Goal: Task Accomplishment & Management: Use online tool/utility

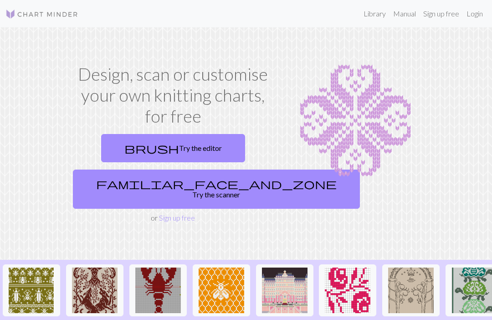
click at [27, 282] on img at bounding box center [32, 290] width 46 height 46
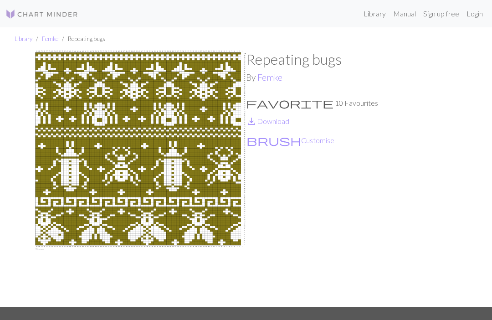
click at [269, 122] on link "save_alt Download" at bounding box center [267, 121] width 43 height 9
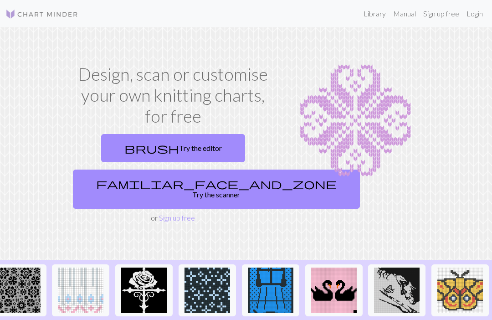
click at [201, 157] on link "brush Try the editor" at bounding box center [173, 148] width 144 height 28
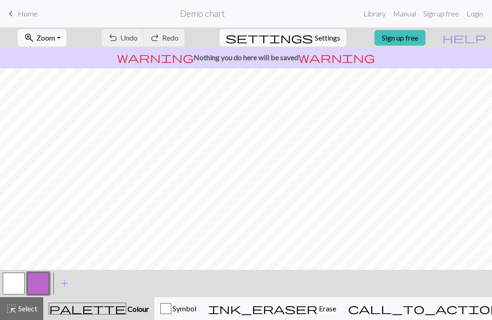
click at [65, 277] on span "add" at bounding box center [64, 283] width 11 height 13
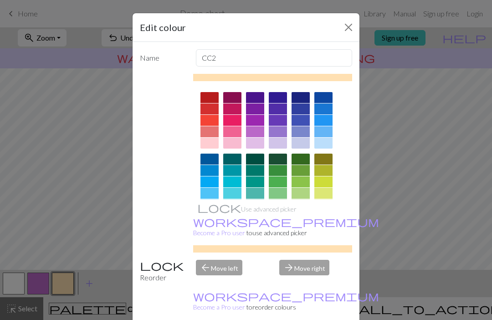
click at [351, 25] on button "Close" at bounding box center [348, 27] width 15 height 15
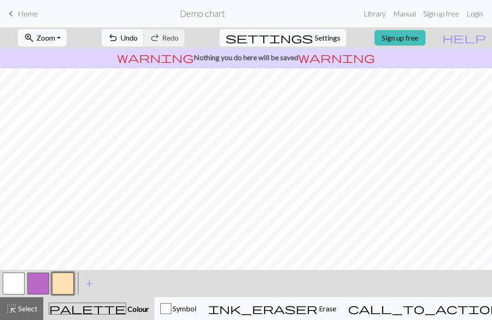
click at [400, 12] on link "Manual" at bounding box center [404, 14] width 30 height 18
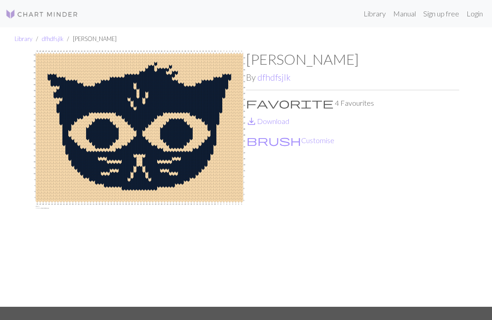
click at [421, 2] on nav "Library Manual Sign up free Login" at bounding box center [246, 13] width 492 height 27
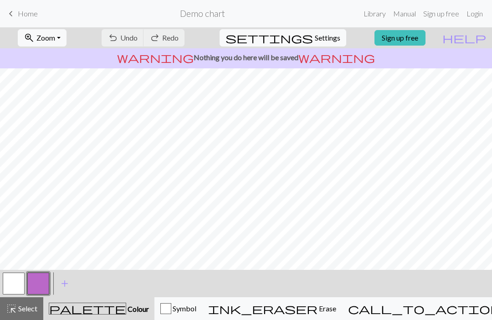
click at [15, 16] on span "keyboard_arrow_left" at bounding box center [10, 13] width 11 height 13
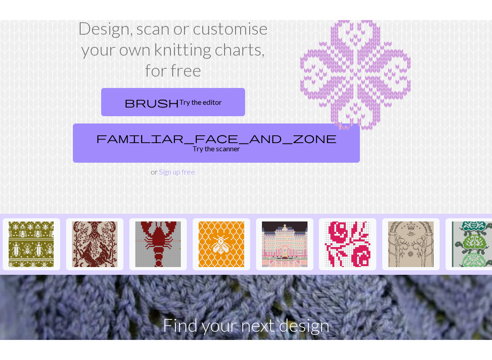
scroll to position [58, 0]
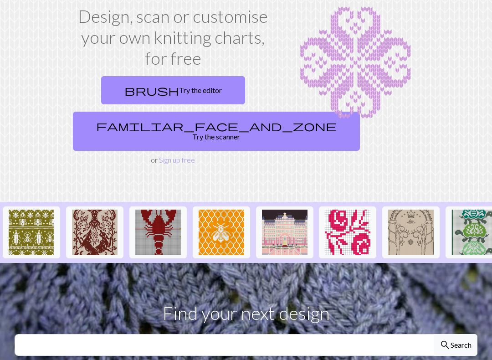
click at [215, 127] on link "familiar_face_and_zone Try the scanner" at bounding box center [216, 131] width 287 height 39
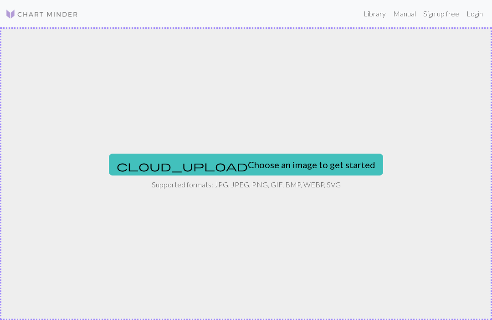
click at [296, 165] on button "cloud_upload Choose an image to get started" at bounding box center [246, 164] width 274 height 22
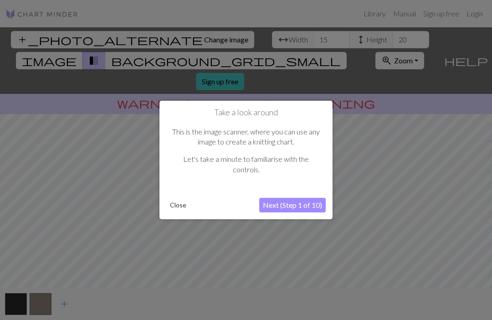
click at [276, 204] on button "Next (Step 1 of 10)" at bounding box center [292, 205] width 66 height 15
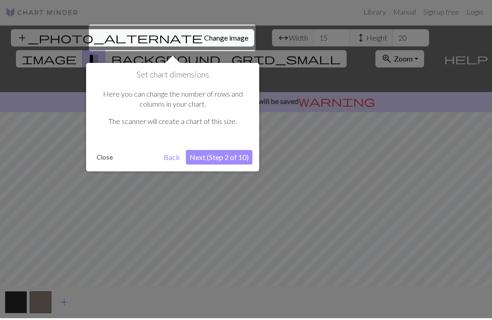
click at [229, 162] on button "Next (Step 2 of 10)" at bounding box center [219, 159] width 66 height 15
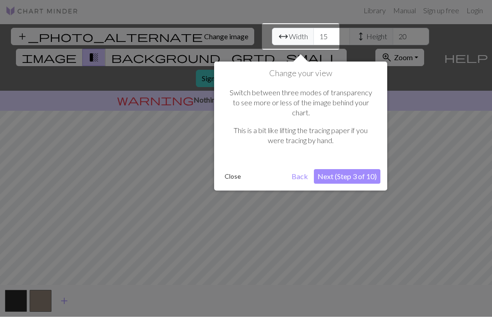
click at [348, 172] on button "Next (Step 3 of 10)" at bounding box center [347, 179] width 66 height 15
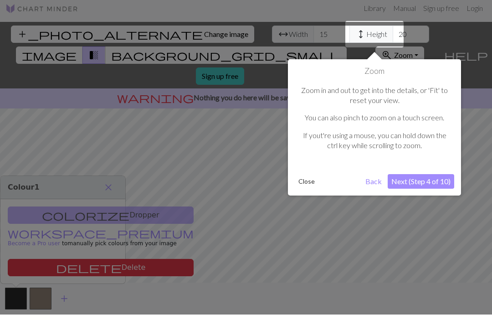
click at [403, 179] on button "Next (Step 4 of 10)" at bounding box center [420, 186] width 66 height 15
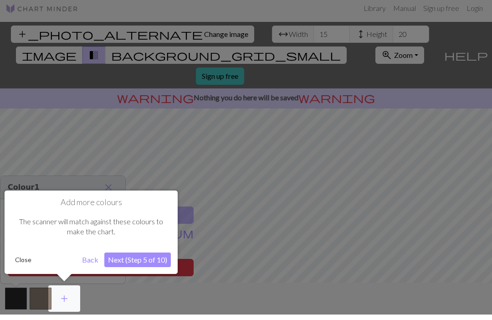
click at [138, 258] on button "Next (Step 5 of 10)" at bounding box center [137, 265] width 66 height 15
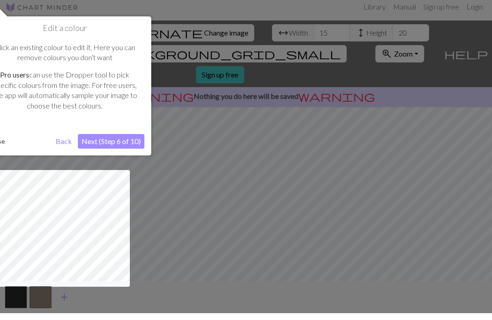
click at [133, 141] on button "Next (Step 6 of 10)" at bounding box center [111, 148] width 66 height 15
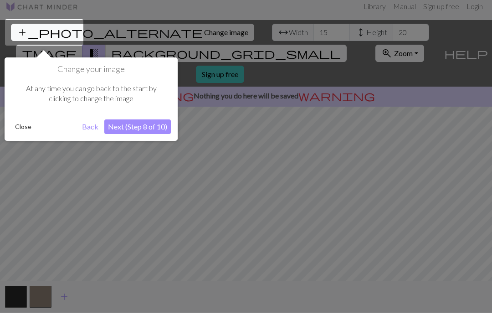
click at [152, 127] on button "Next (Step 8 of 10)" at bounding box center [137, 134] width 66 height 15
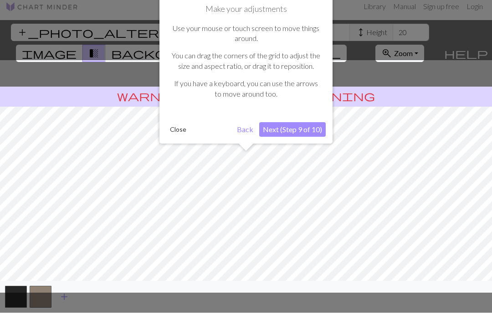
click at [303, 129] on button "Next (Step 9 of 10)" at bounding box center [292, 136] width 66 height 15
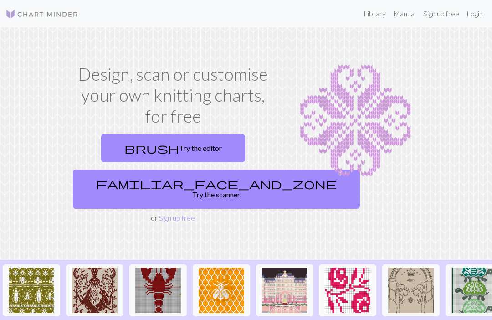
click at [196, 181] on link "familiar_face_and_zone Try the scanner" at bounding box center [216, 188] width 287 height 39
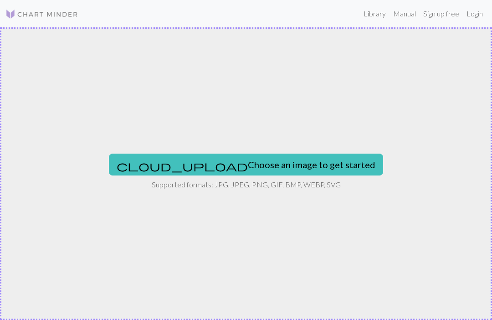
click at [302, 172] on button "cloud_upload Choose an image to get started" at bounding box center [246, 164] width 274 height 22
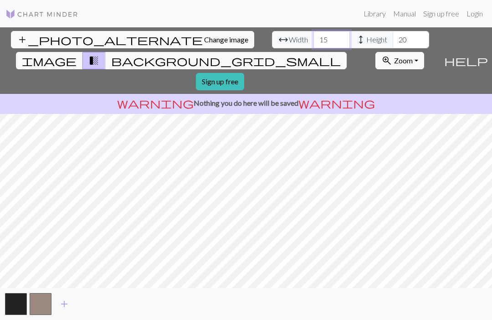
click at [313, 41] on input "15" at bounding box center [331, 39] width 36 height 17
type input "54"
click at [393, 40] on input "20" at bounding box center [411, 39] width 36 height 17
type input "2"
type input "73"
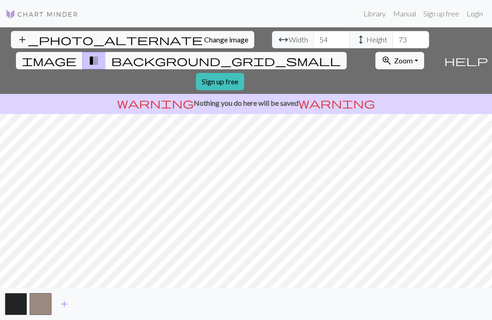
click at [76, 54] on span "image" at bounding box center [49, 60] width 55 height 13
click at [106, 52] on button "transition_fade" at bounding box center [93, 60] width 23 height 17
click at [324, 54] on span "background_grid_small" at bounding box center [225, 60] width 229 height 13
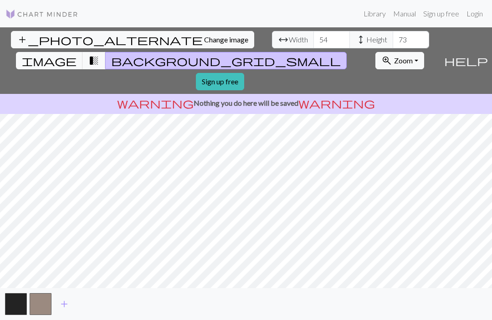
click at [99, 54] on span "transition_fade" at bounding box center [93, 60] width 11 height 13
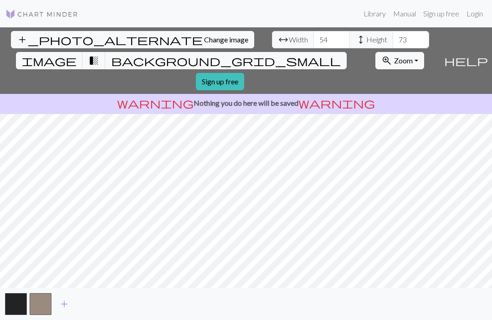
click at [387, 52] on button "zoom_in Zoom Zoom" at bounding box center [399, 60] width 49 height 17
click at [306, 97] on span "warning" at bounding box center [336, 103] width 76 height 13
click at [486, 54] on span "help" at bounding box center [466, 60] width 44 height 13
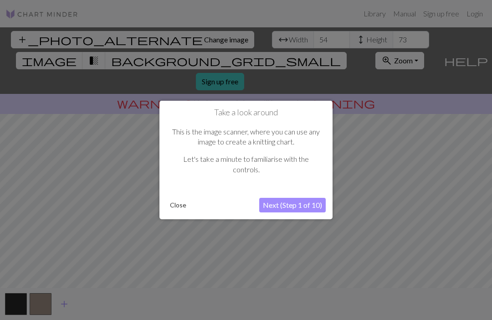
click at [308, 207] on button "Next (Step 1 of 10)" at bounding box center [292, 205] width 66 height 15
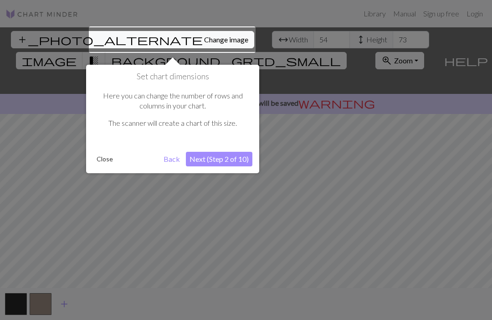
click at [237, 160] on button "Next (Step 2 of 10)" at bounding box center [219, 159] width 66 height 15
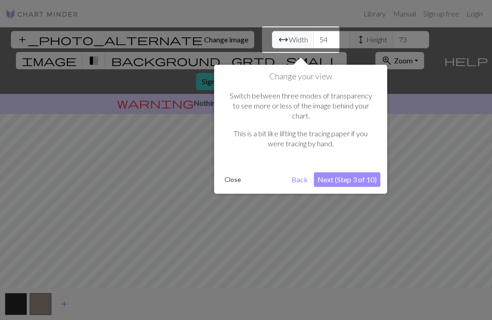
click at [364, 172] on button "Next (Step 3 of 10)" at bounding box center [347, 179] width 66 height 15
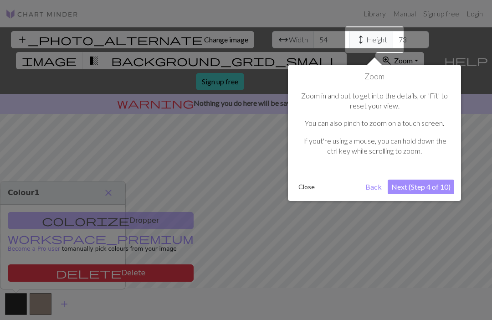
click at [433, 185] on button "Next (Step 4 of 10)" at bounding box center [420, 186] width 66 height 15
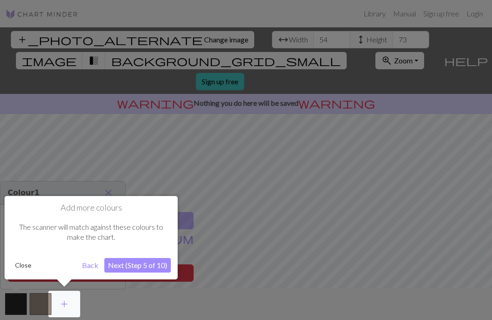
click at [150, 264] on button "Next (Step 5 of 10)" at bounding box center [137, 265] width 66 height 15
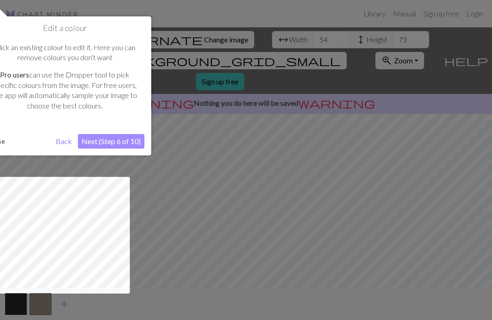
click at [133, 139] on button "Next (Step 6 of 10)" at bounding box center [111, 141] width 66 height 15
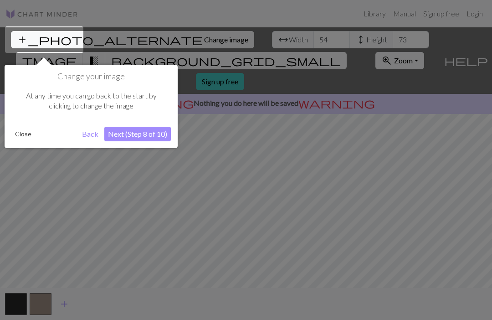
click at [160, 137] on button "Next (Step 8 of 10)" at bounding box center [137, 134] width 66 height 15
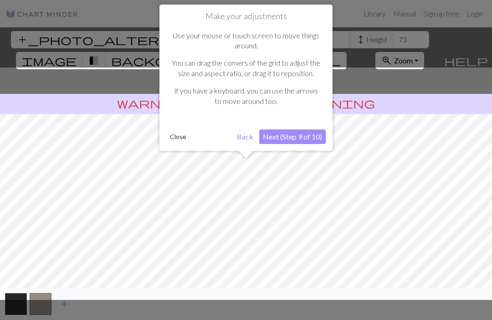
click at [313, 135] on button "Next (Step 9 of 10)" at bounding box center [292, 136] width 66 height 15
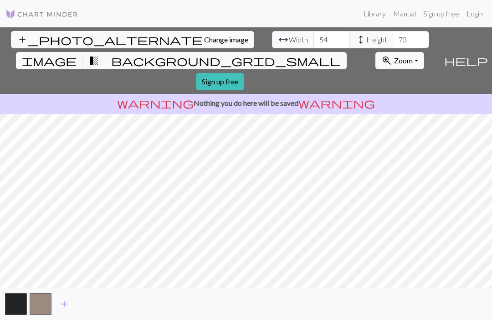
click at [385, 52] on button "zoom_in Zoom Zoom" at bounding box center [399, 60] width 49 height 17
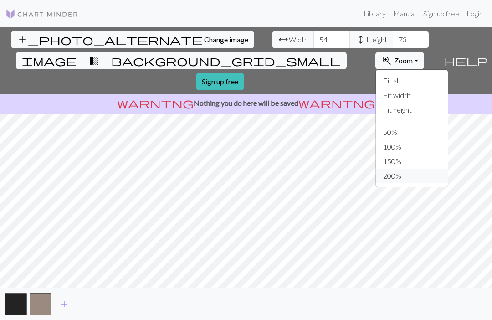
click at [386, 168] on button "200%" at bounding box center [412, 175] width 72 height 15
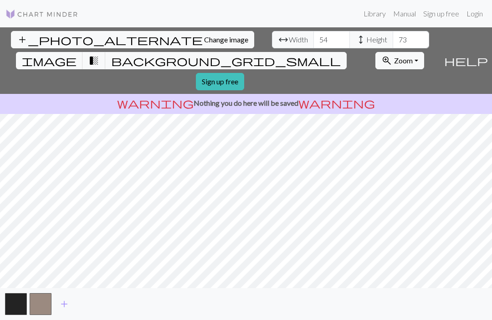
click at [394, 56] on span "Zoom" at bounding box center [403, 60] width 19 height 9
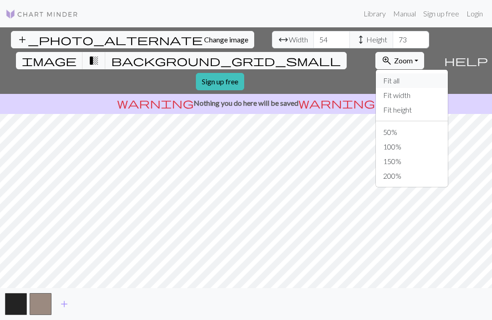
click at [382, 73] on button "Fit all" at bounding box center [412, 80] width 72 height 15
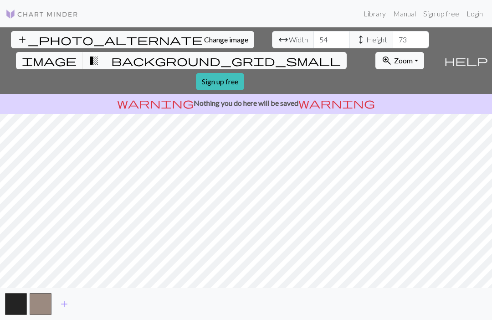
click at [388, 52] on button "zoom_in Zoom Zoom" at bounding box center [399, 60] width 49 height 17
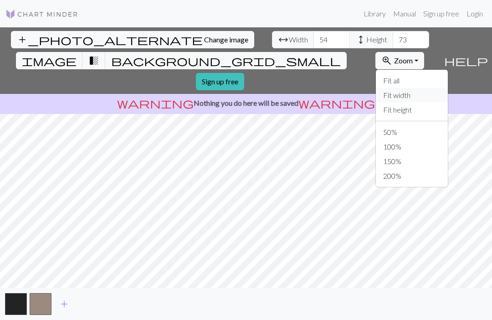
click at [396, 88] on button "Fit width" at bounding box center [412, 95] width 72 height 15
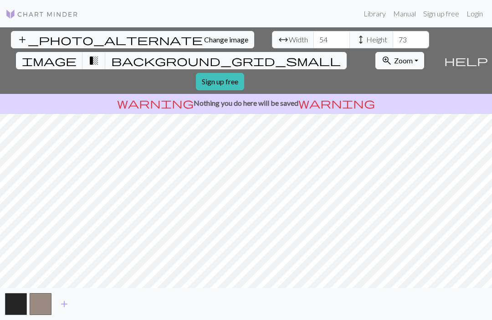
click at [409, 94] on div "warning Nothing you do here will be saved warning" at bounding box center [246, 104] width 492 height 20
click at [326, 54] on span "background_grid_small" at bounding box center [225, 60] width 229 height 13
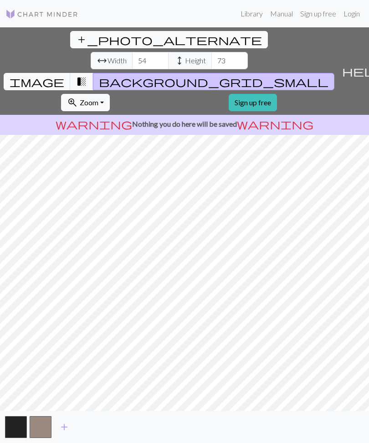
click at [342, 118] on p "warning Nothing you do here will be saved warning" at bounding box center [185, 123] width 362 height 11
click at [229, 94] on link "Sign up free" at bounding box center [253, 102] width 48 height 17
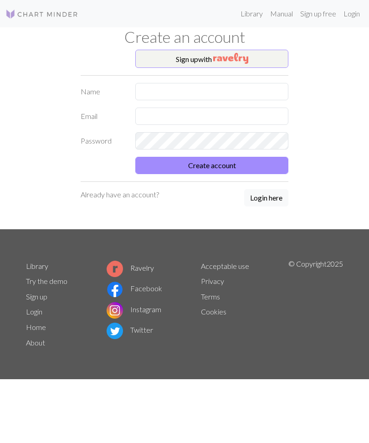
click at [264, 57] on button "Sign up with" at bounding box center [211, 59] width 153 height 18
click at [246, 57] on img "button" at bounding box center [230, 58] width 35 height 11
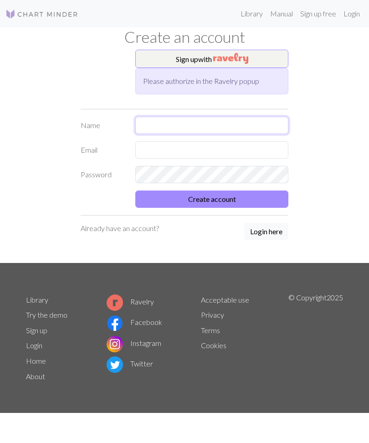
click at [168, 121] on input "text" at bounding box center [211, 125] width 153 height 17
type input "ninh"
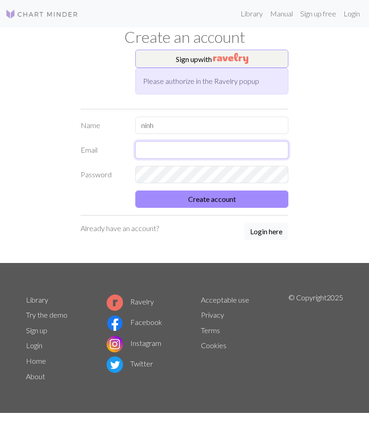
click at [239, 150] on input "text" at bounding box center [211, 149] width 153 height 17
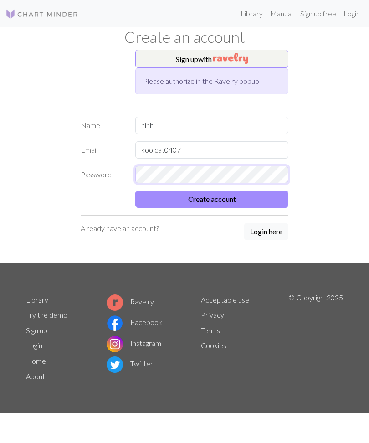
click at [219, 173] on form "Name ninh Email koolcat0407 Password Create account" at bounding box center [185, 162] width 208 height 91
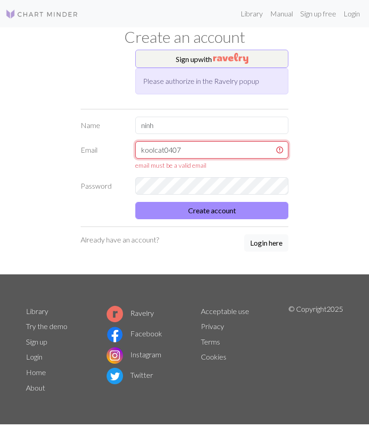
click at [239, 146] on input "koolcat0407" at bounding box center [211, 149] width 153 height 17
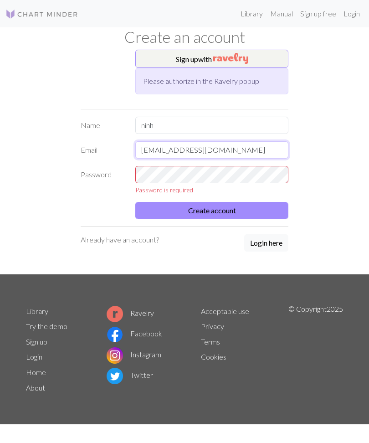
type input "koolcat0407@gmail.com"
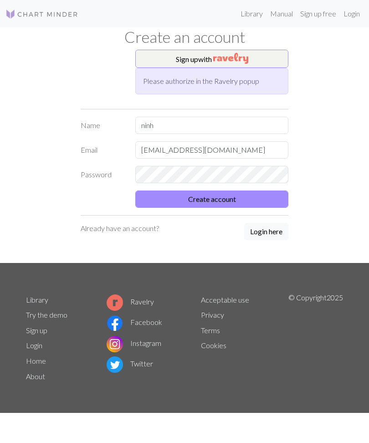
click at [269, 198] on button "Create account" at bounding box center [211, 198] width 153 height 17
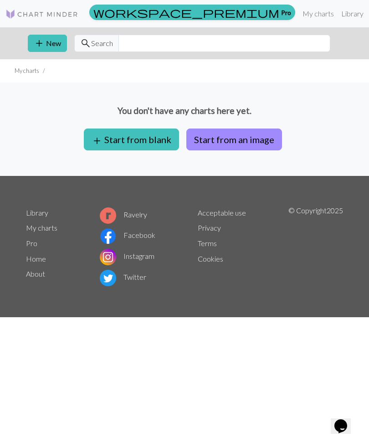
click at [249, 142] on button "Start from an image" at bounding box center [234, 139] width 96 height 22
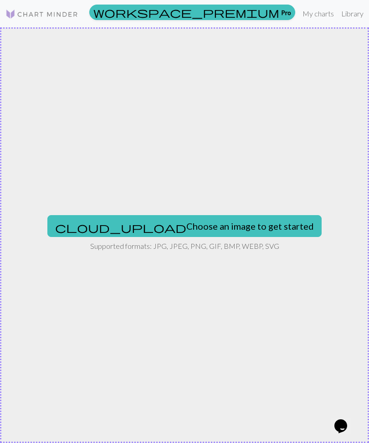
click at [254, 219] on button "cloud_upload Choose an image to get started" at bounding box center [184, 226] width 274 height 22
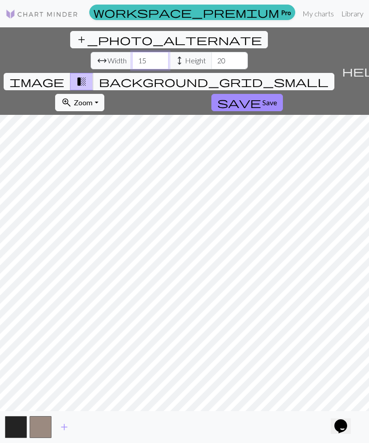
click at [132, 52] on input "15" at bounding box center [150, 60] width 36 height 17
click at [275, 75] on span "background_grid_small" at bounding box center [213, 81] width 229 height 13
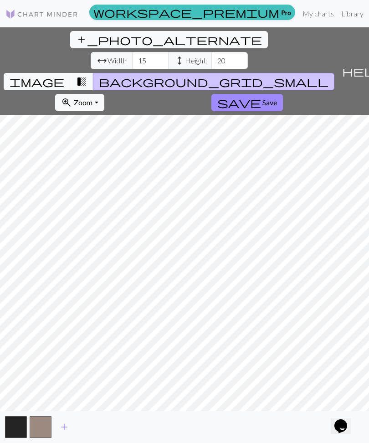
click at [87, 75] on span "transition_fade" at bounding box center [81, 81] width 11 height 13
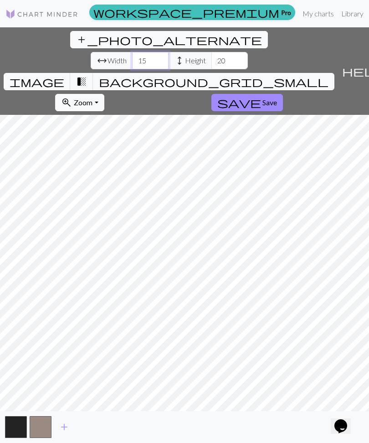
click at [132, 52] on input "15" at bounding box center [150, 60] width 36 height 17
type input "1"
type input "54"
click at [211, 52] on input "20" at bounding box center [229, 60] width 36 height 17
type input "2"
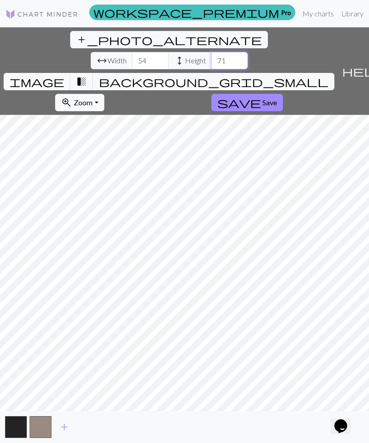
type input "71"
click at [264, 75] on span "background_grid_small" at bounding box center [213, 81] width 229 height 13
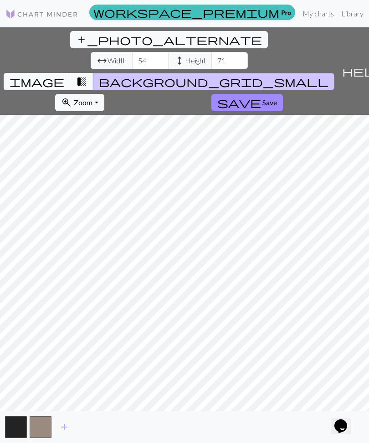
click at [64, 75] on span "image" at bounding box center [37, 81] width 55 height 13
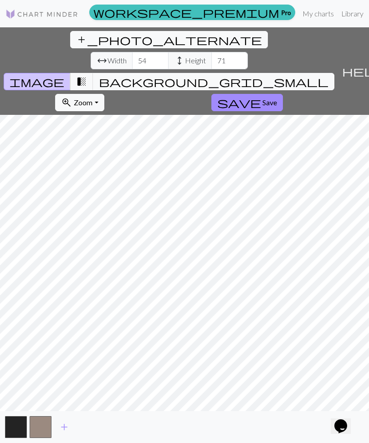
click at [274, 75] on span "background_grid_small" at bounding box center [213, 81] width 229 height 13
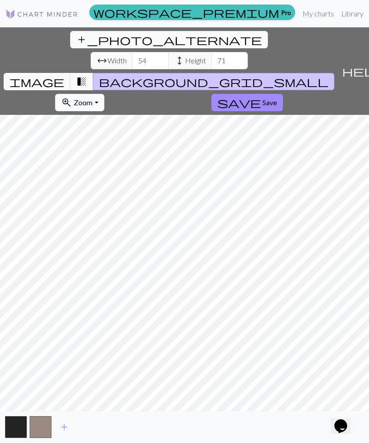
click at [262, 98] on span "Save" at bounding box center [269, 102] width 15 height 9
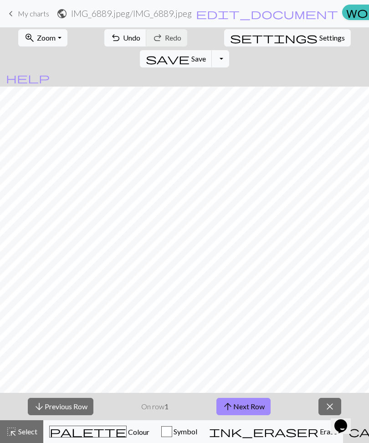
click at [260, 402] on button "arrow_upward Next Row" at bounding box center [243, 406] width 54 height 17
click at [69, 405] on button "arrow_downward Previous Row" at bounding box center [61, 406] width 66 height 17
click at [173, 426] on div "Symbol" at bounding box center [179, 431] width 36 height 11
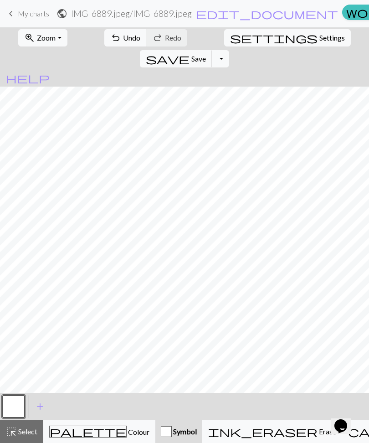
click at [40, 407] on span "add" at bounding box center [40, 406] width 11 height 13
click at [17, 404] on button "button" at bounding box center [14, 406] width 22 height 22
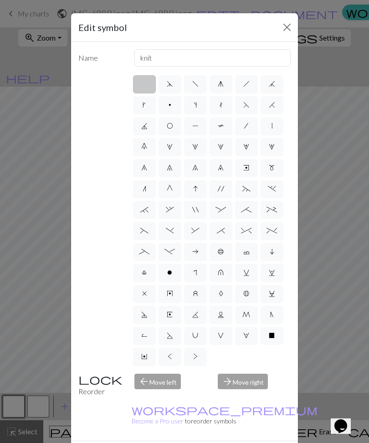
click at [177, 89] on label "d" at bounding box center [169, 84] width 23 height 18
click at [173, 84] on input "d" at bounding box center [170, 81] width 6 height 6
radio input "true"
type input "sk2p"
click at [201, 87] on label "f" at bounding box center [195, 84] width 23 height 18
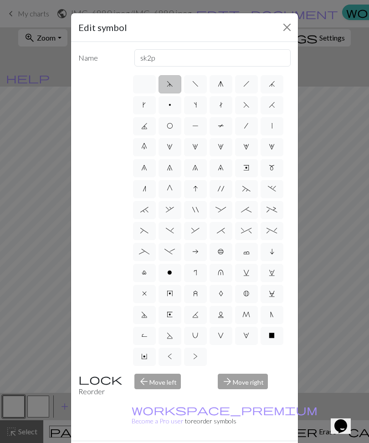
click at [198, 84] on input "f" at bounding box center [195, 81] width 6 height 6
radio input "true"
type input "left leaning decrease"
click at [221, 88] on label "g" at bounding box center [220, 84] width 23 height 18
click at [221, 84] on input "g" at bounding box center [221, 81] width 6 height 6
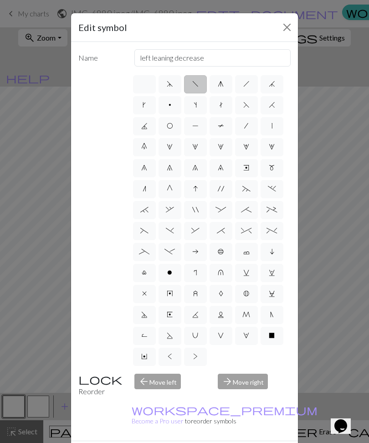
radio input "true"
type input "sk2p"
click at [250, 86] on label "h" at bounding box center [246, 84] width 23 height 18
click at [249, 84] on input "h" at bounding box center [246, 81] width 6 height 6
radio input "true"
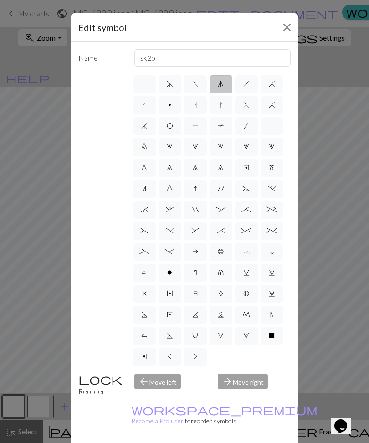
type input "right leaning decrease"
click at [274, 91] on label "j" at bounding box center [271, 84] width 23 height 18
click at [274, 84] on input "j" at bounding box center [272, 81] width 6 height 6
radio input "true"
type input "k3tog"
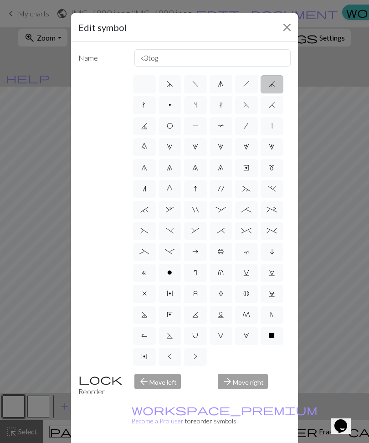
click at [146, 111] on label "k" at bounding box center [144, 105] width 23 height 18
click at [146, 105] on input "k" at bounding box center [146, 102] width 6 height 6
radio input "true"
type input "right leaning increase"
click at [171, 110] on label "p" at bounding box center [169, 105] width 23 height 18
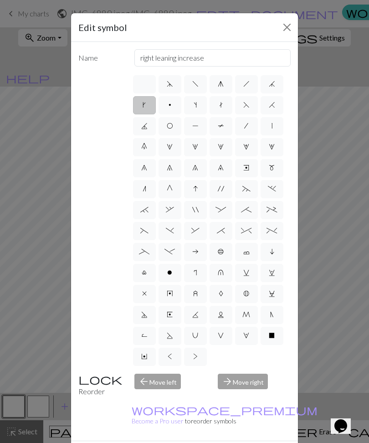
click at [171, 105] on input "p" at bounding box center [171, 102] width 6 height 6
radio input "true"
type input "purl"
click at [214, 140] on label "3" at bounding box center [220, 147] width 23 height 18
click at [218, 141] on input "3" at bounding box center [221, 144] width 6 height 6
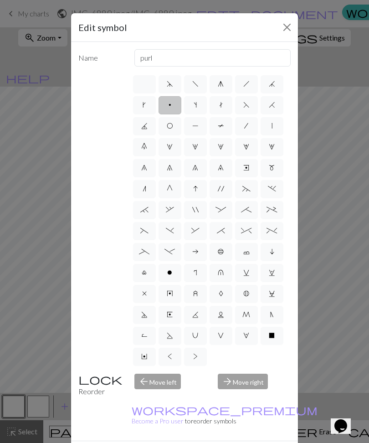
radio input "true"
type input "increase 3"
click at [231, 245] on label "b" at bounding box center [220, 252] width 23 height 18
click at [224, 246] on input "b" at bounding box center [221, 249] width 6 height 6
radio input "true"
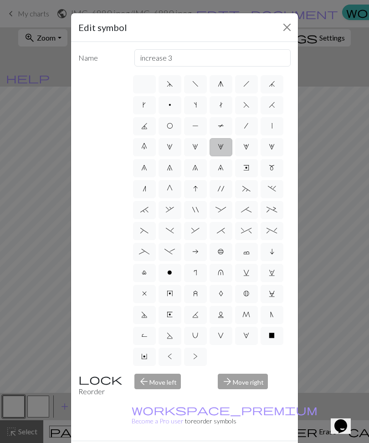
type input "Peppercorn"
click at [199, 350] on label ">" at bounding box center [195, 356] width 23 height 18
click at [199, 351] on input ">" at bounding box center [196, 354] width 6 height 6
radio input "true"
type input "twisted purl"
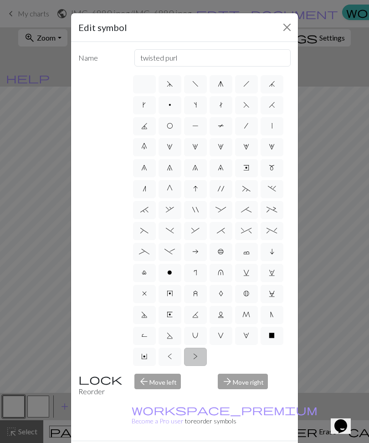
click at [142, 82] on label at bounding box center [144, 84] width 23 height 18
click at [144, 82] on input "radio" at bounding box center [147, 81] width 6 height 6
radio input "true"
type input "Knit"
click at [283, 26] on button "Close" at bounding box center [287, 27] width 15 height 15
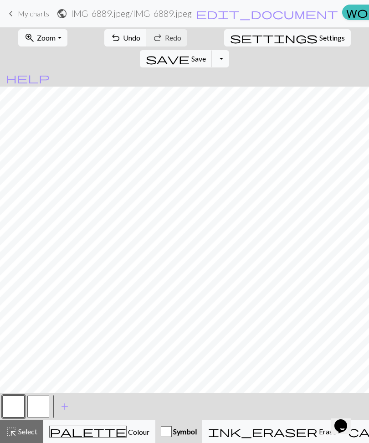
click at [25, 437] on button "highlight_alt Select Select" at bounding box center [21, 431] width 43 height 23
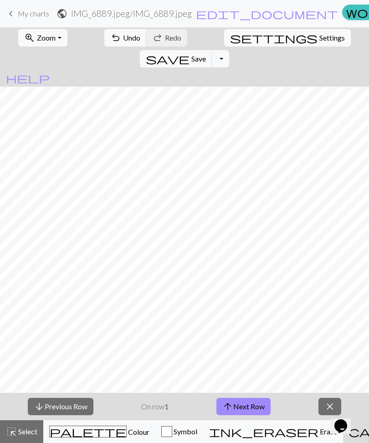
click at [347, 419] on icon "Chat widget" at bounding box center [340, 426] width 13 height 14
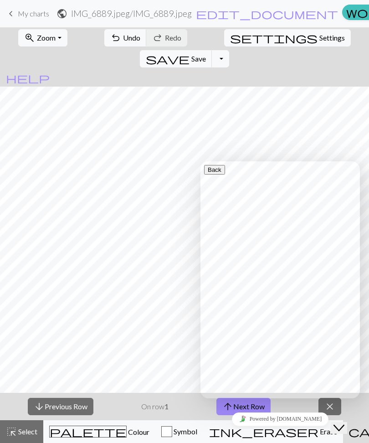
click at [343, 422] on icon "Close Chat This icon closes the chat window." at bounding box center [338, 427] width 11 height 11
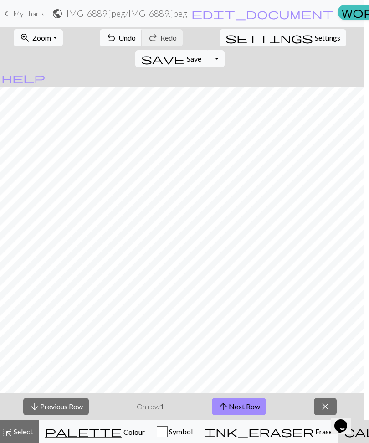
scroll to position [0, 0]
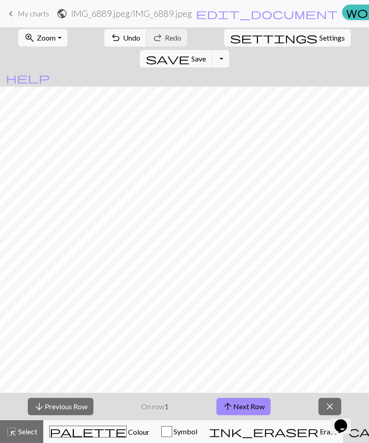
click at [321, 405] on button "close" at bounding box center [329, 406] width 23 height 17
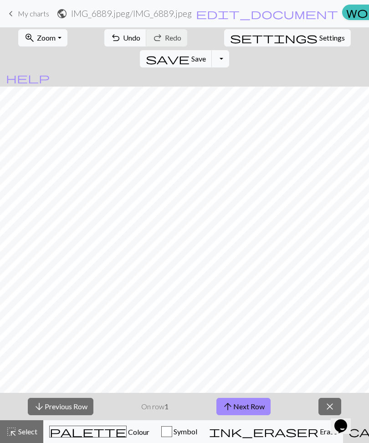
click at [56, 69] on button "help Show me around" at bounding box center [28, 77] width 56 height 17
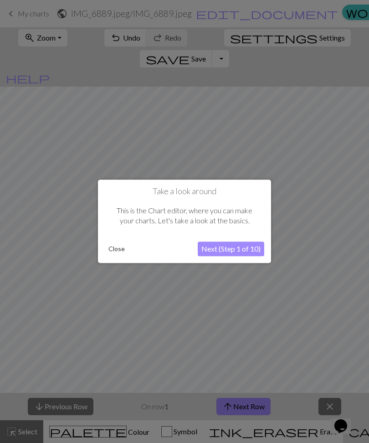
click at [219, 247] on button "Next (Step 1 of 10)" at bounding box center [231, 249] width 66 height 15
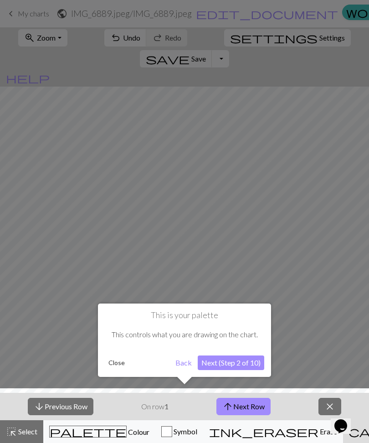
click at [208, 364] on button "Next (Step 2 of 10)" at bounding box center [231, 362] width 66 height 15
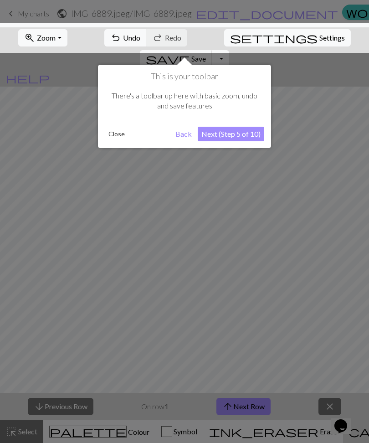
click at [209, 139] on button "Next (Step 5 of 10)" at bounding box center [231, 134] width 66 height 15
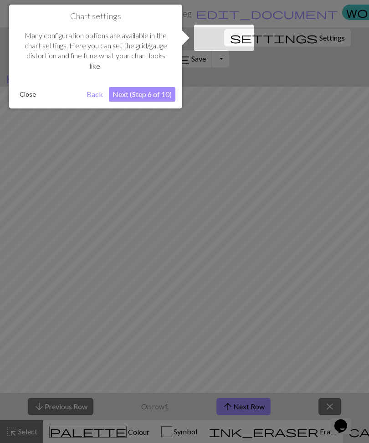
click at [139, 96] on button "Next (Step 6 of 10)" at bounding box center [142, 94] width 66 height 15
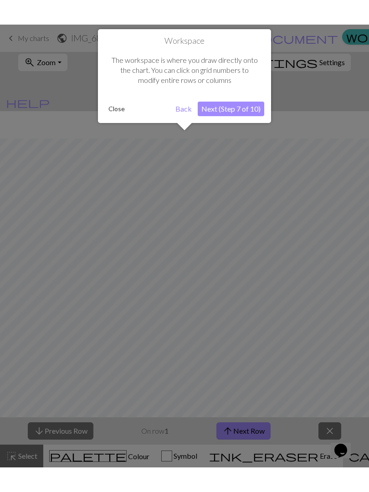
scroll to position [669, 414]
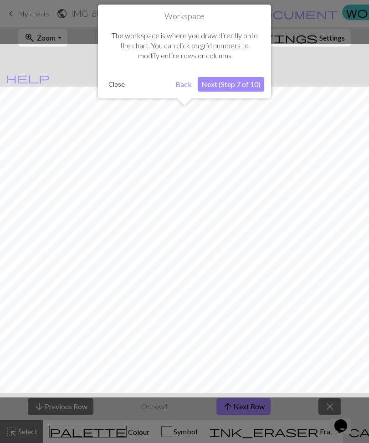
click at [221, 84] on button "Next (Step 7 of 10)" at bounding box center [231, 84] width 66 height 15
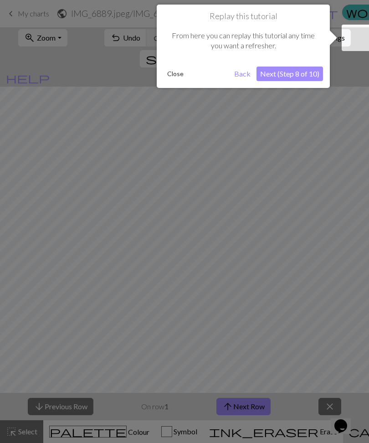
click at [270, 77] on button "Next (Step 8 of 10)" at bounding box center [289, 73] width 66 height 15
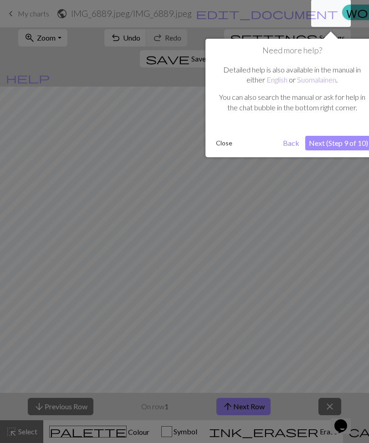
click at [316, 142] on button "Next (Step 9 of 10)" at bounding box center [338, 143] width 66 height 15
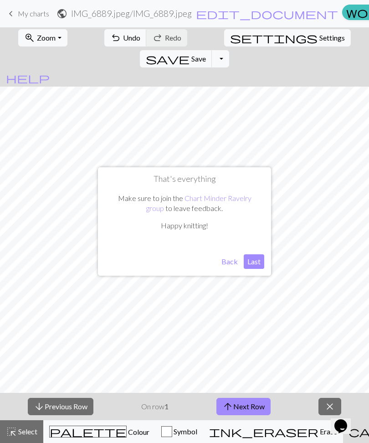
click at [251, 261] on button "Last" at bounding box center [254, 261] width 20 height 15
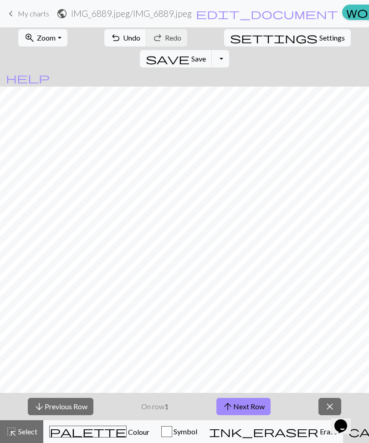
click at [230, 44] on button "settings Settings" at bounding box center [287, 37] width 127 height 17
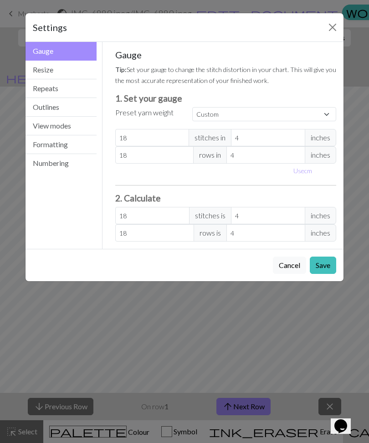
click at [331, 26] on button "Close" at bounding box center [332, 27] width 15 height 15
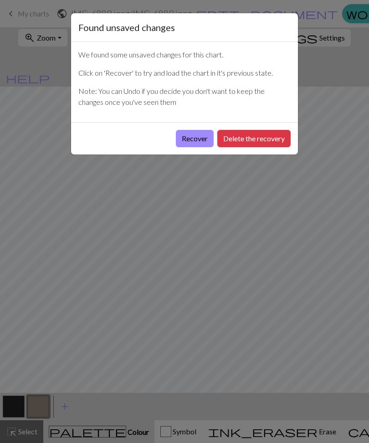
click at [199, 142] on button "Recover" at bounding box center [195, 138] width 38 height 17
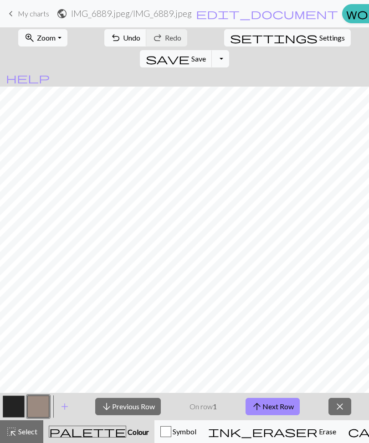
click at [212, 50] on button "save Save Save" at bounding box center [176, 58] width 72 height 17
click at [229, 50] on button "Toggle Dropdown" at bounding box center [220, 58] width 17 height 17
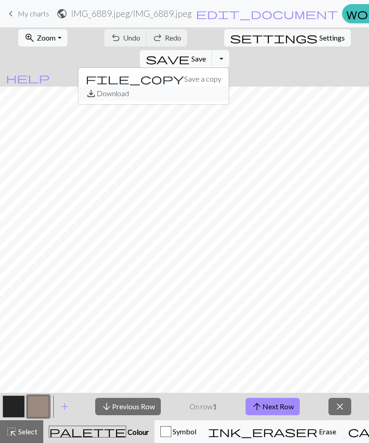
click at [229, 86] on button "save_alt Download" at bounding box center [153, 93] width 150 height 15
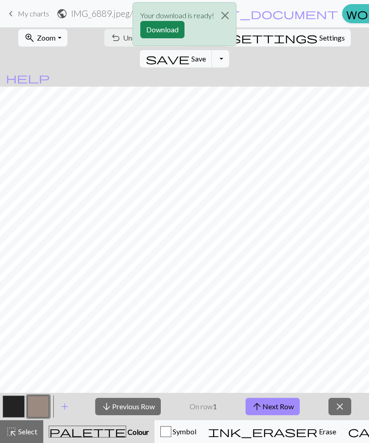
click at [168, 33] on button "Download" at bounding box center [162, 29] width 44 height 17
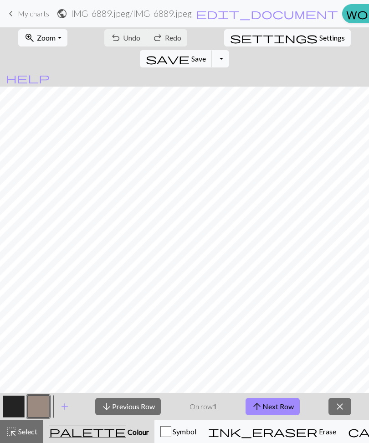
click at [171, 433] on span "Symbol" at bounding box center [183, 431] width 25 height 9
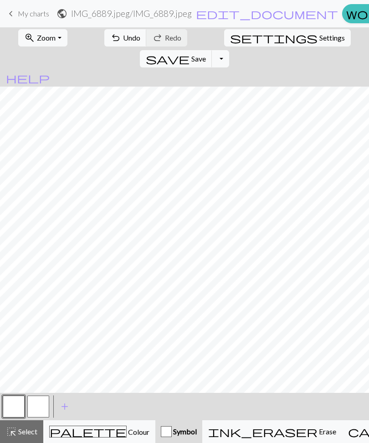
click at [229, 50] on button "Toggle Dropdown" at bounding box center [220, 58] width 17 height 17
click at [229, 86] on button "save_alt Download" at bounding box center [153, 93] width 150 height 15
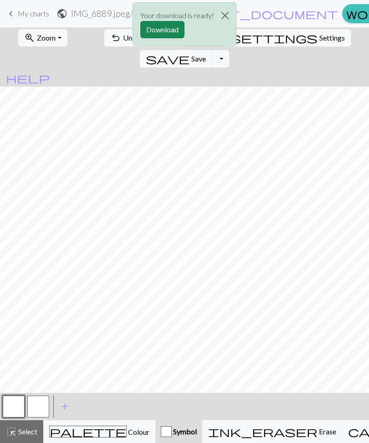
click at [176, 30] on button "Download" at bounding box center [162, 29] width 44 height 17
